Goal: Task Accomplishment & Management: Manage account settings

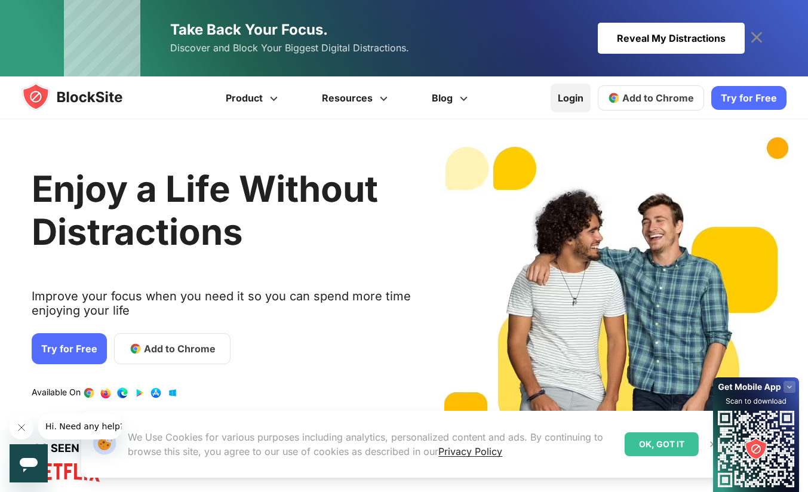
click at [574, 97] on link "Login" at bounding box center [571, 98] width 40 height 29
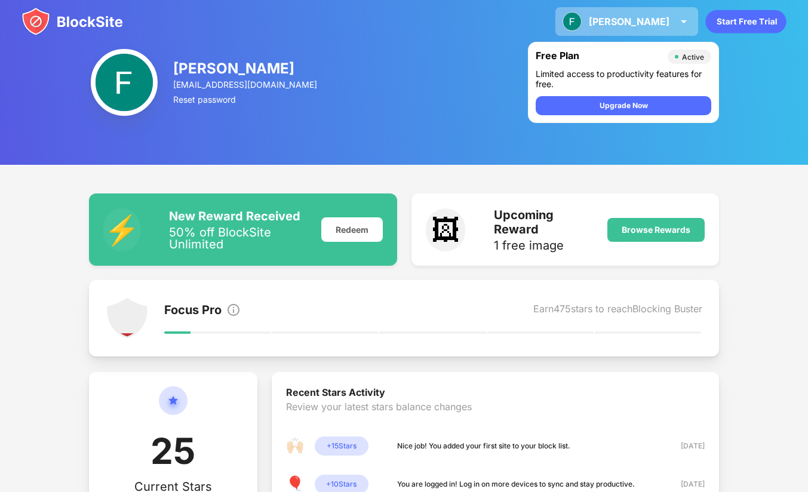
click at [644, 27] on div "[PERSON_NAME]" at bounding box center [629, 22] width 81 height 12
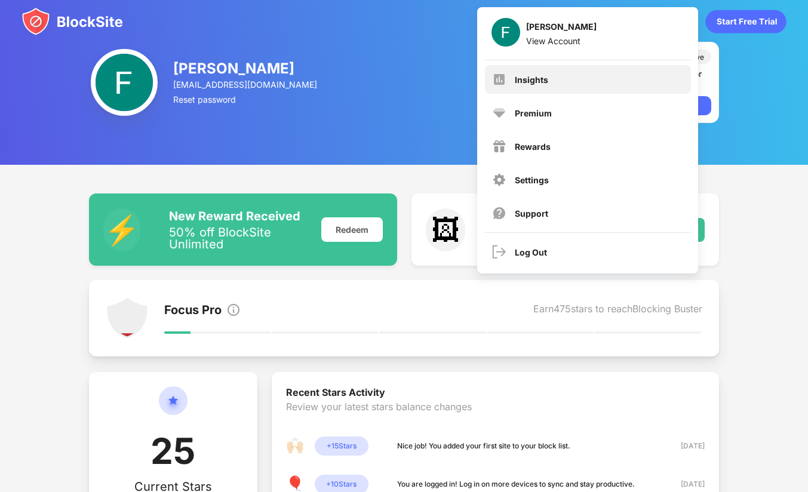
click at [555, 78] on div "Insights" at bounding box center [588, 79] width 206 height 29
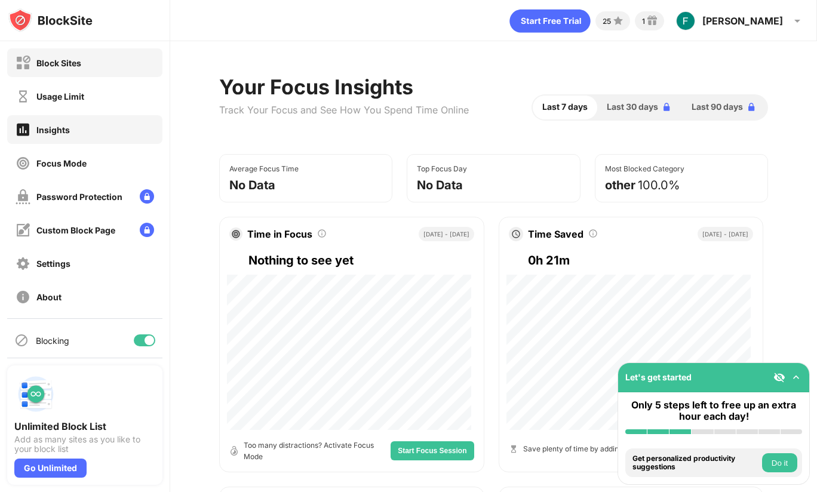
click at [67, 65] on div "Block Sites" at bounding box center [58, 63] width 45 height 10
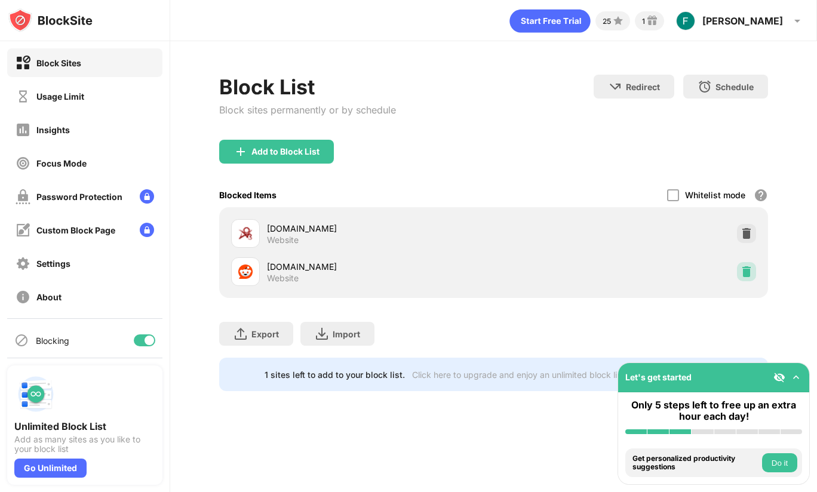
click at [742, 270] on img at bounding box center [746, 272] width 12 height 12
